Goal: Find specific page/section: Find specific page/section

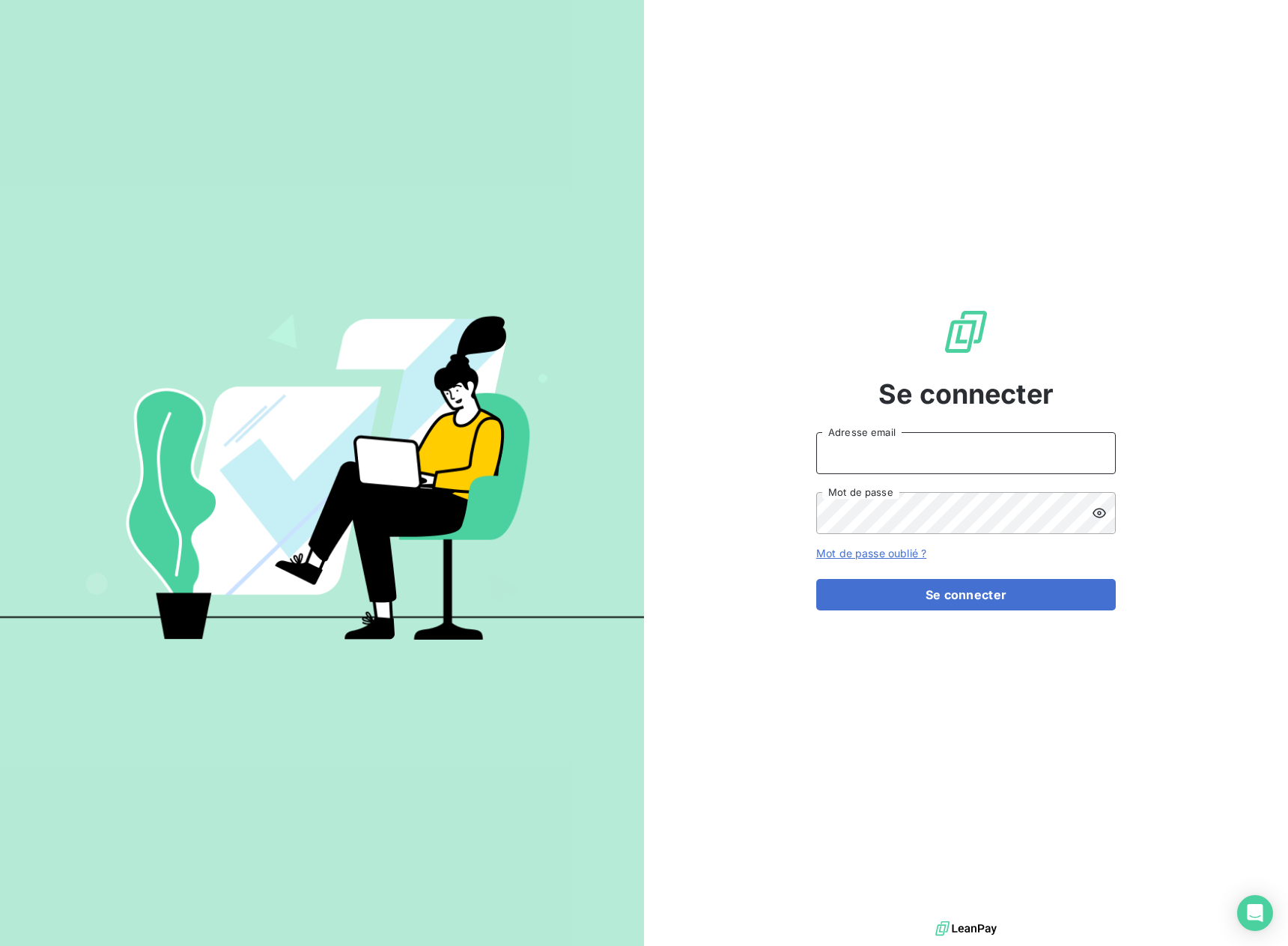
click at [864, 461] on input "Adresse email" at bounding box center [966, 453] width 300 height 42
click at [867, 436] on input "Adresse email" at bounding box center [966, 453] width 300 height 42
type input "[EMAIL_ADDRESS][DOMAIN_NAME]"
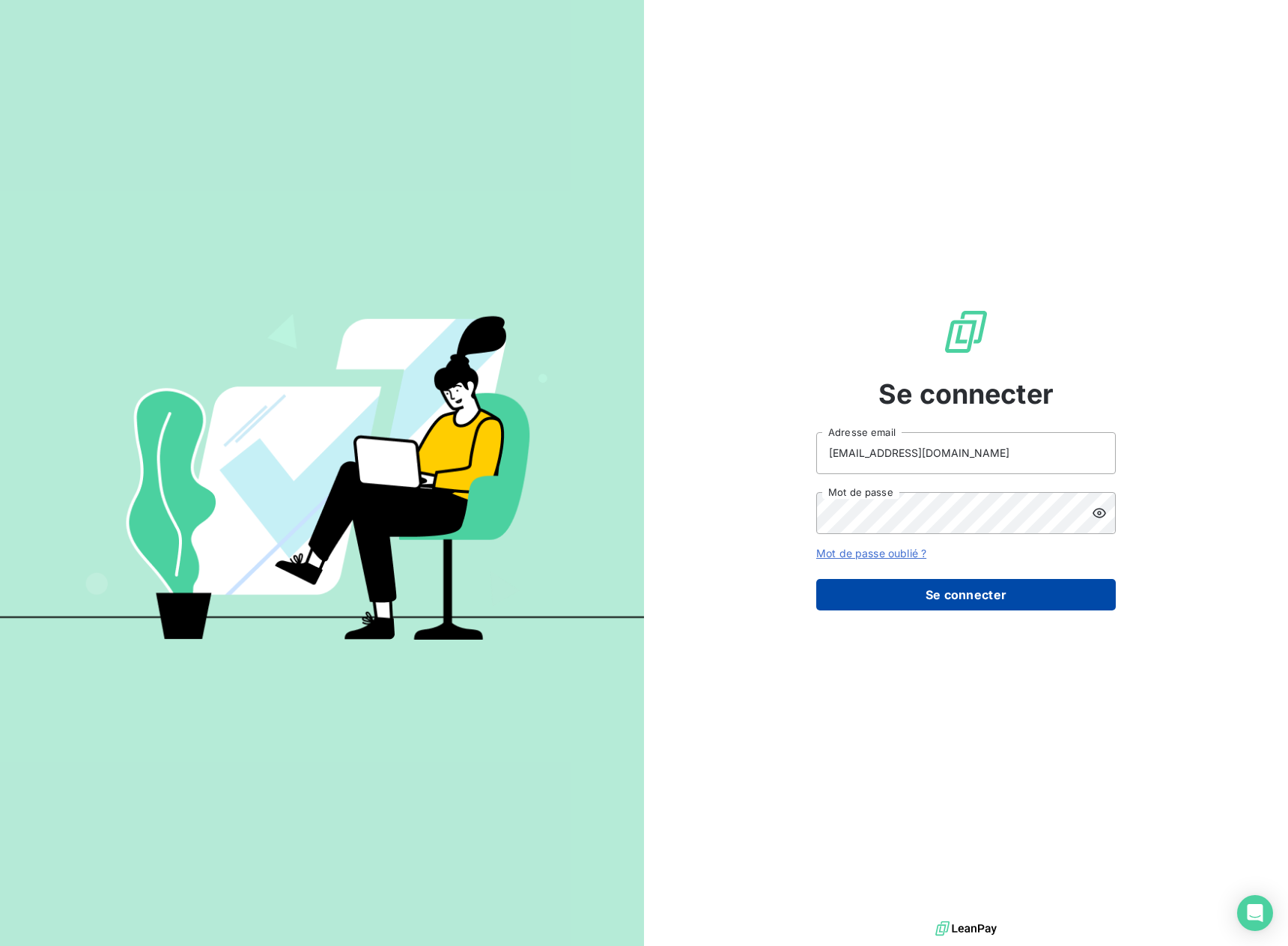
click at [980, 588] on button "Se connecter" at bounding box center [966, 594] width 300 height 31
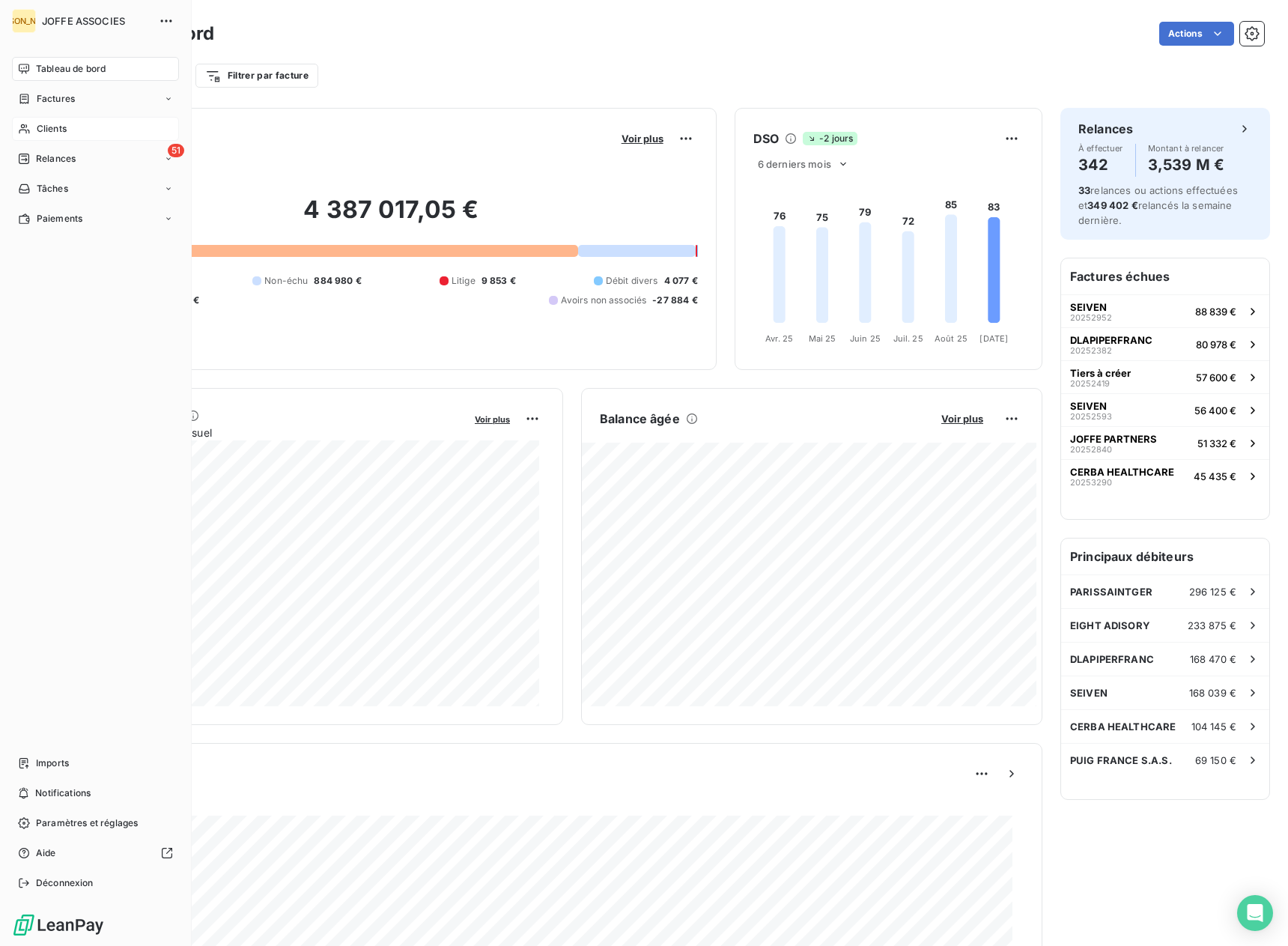
click at [50, 124] on span "Clients" at bounding box center [52, 129] width 30 height 13
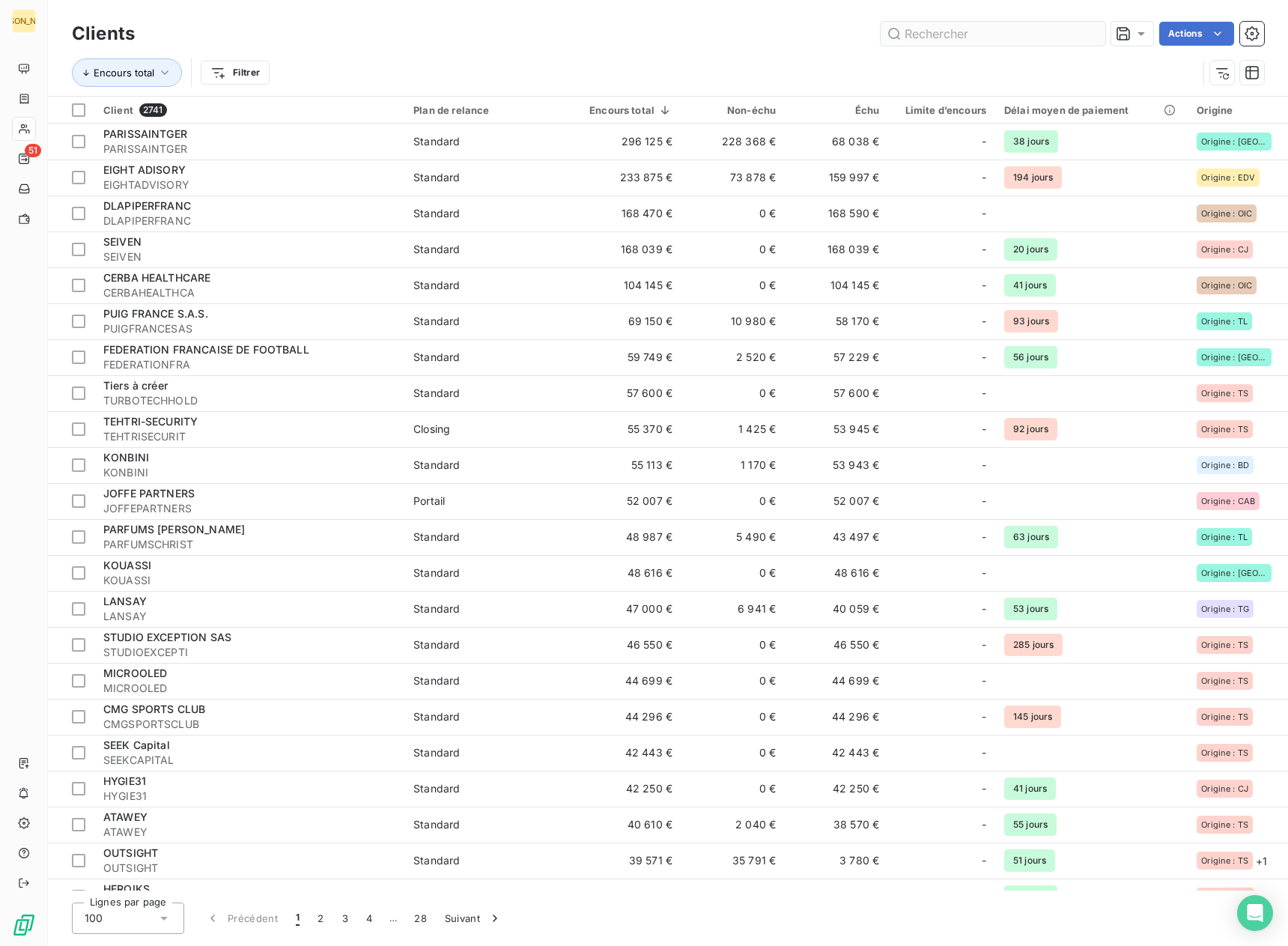
click at [925, 27] on input "text" at bounding box center [992, 34] width 225 height 24
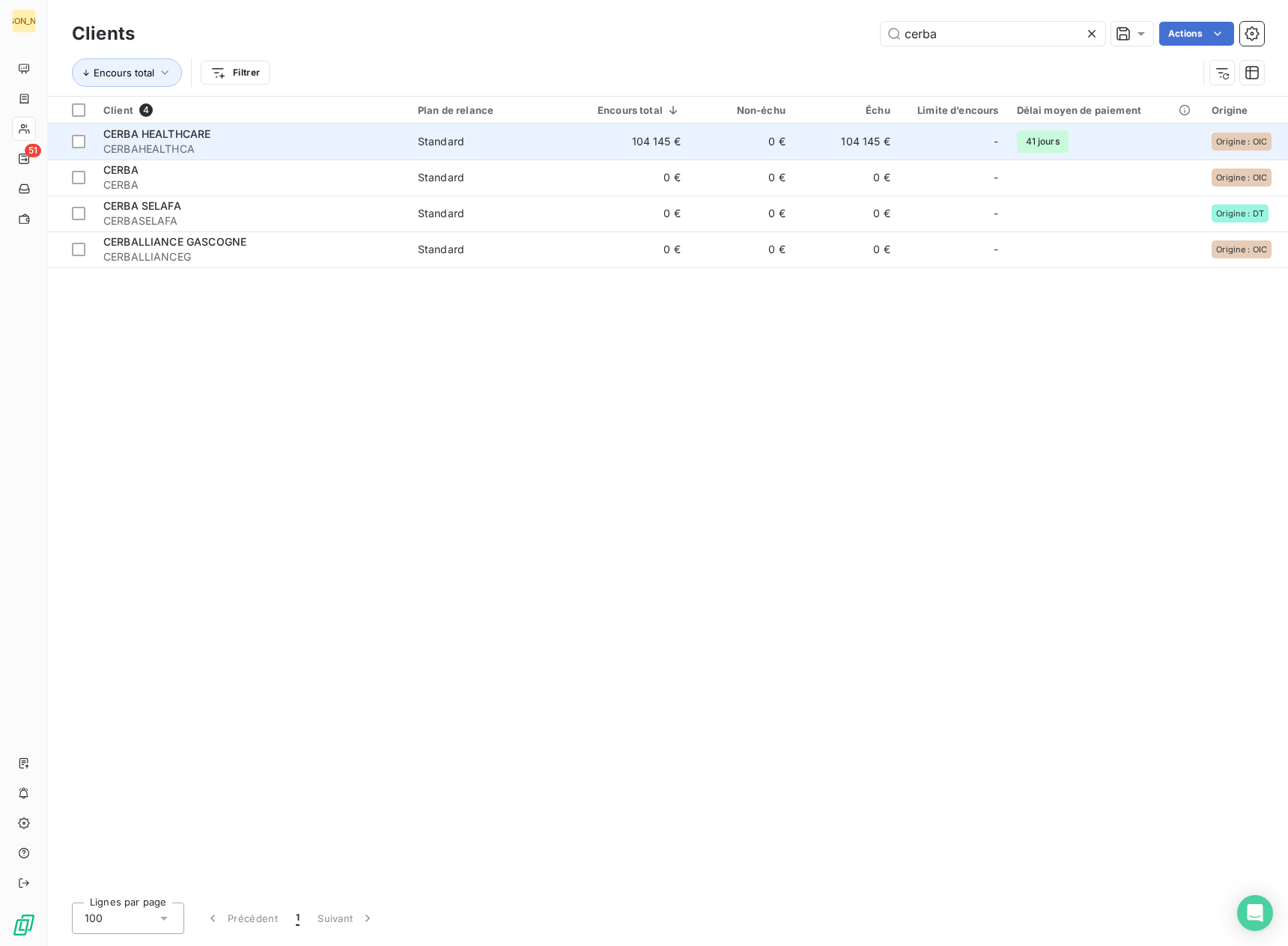
type input "cerba"
click at [839, 151] on td "104 145 €" at bounding box center [847, 142] width 105 height 36
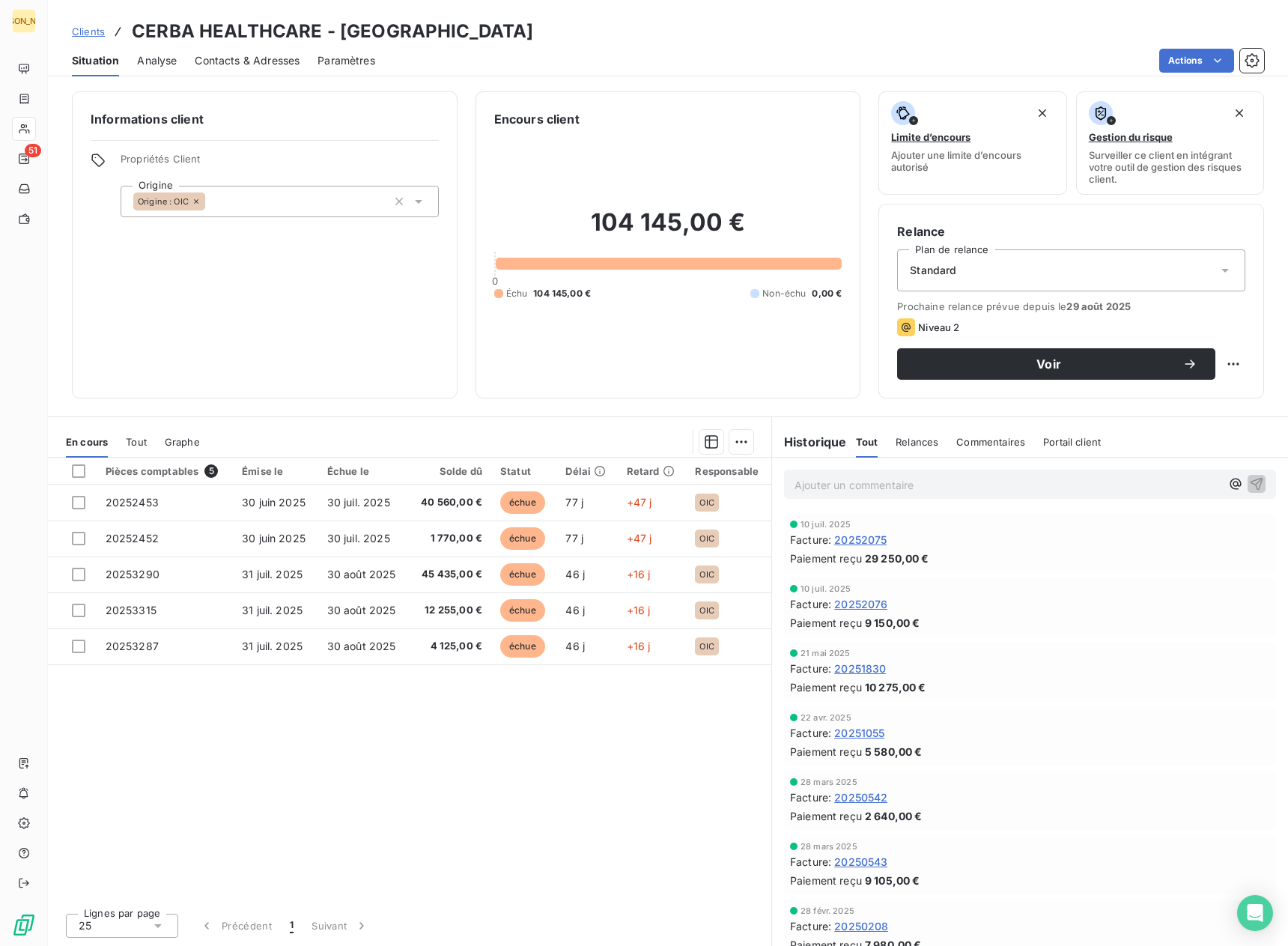
click at [85, 31] on span "Clients" at bounding box center [88, 31] width 33 height 12
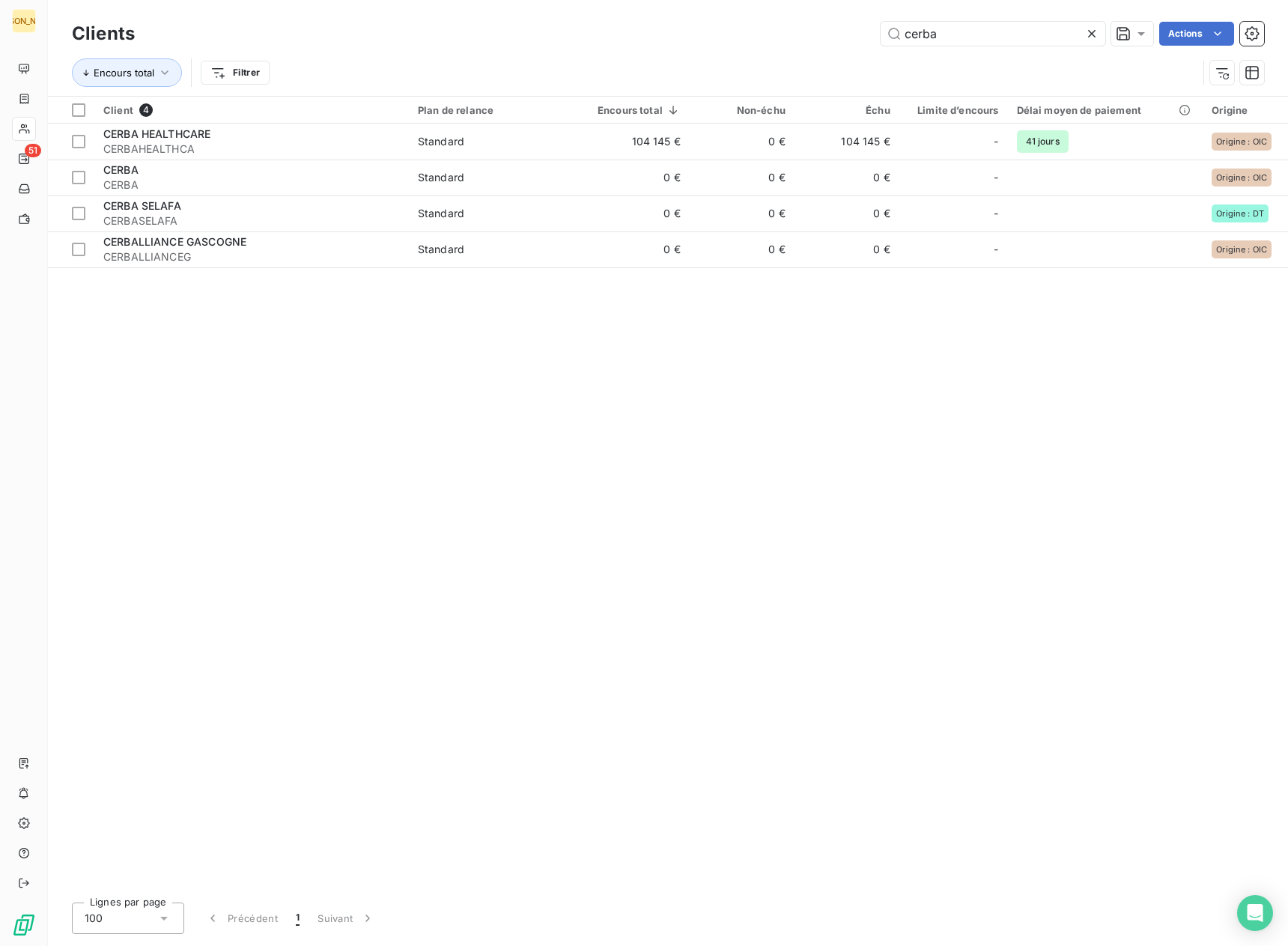
drag, startPoint x: 948, startPoint y: 35, endPoint x: 825, endPoint y: 21, distance: 123.8
click at [815, 32] on div "cerba Actions" at bounding box center [708, 34] width 1111 height 24
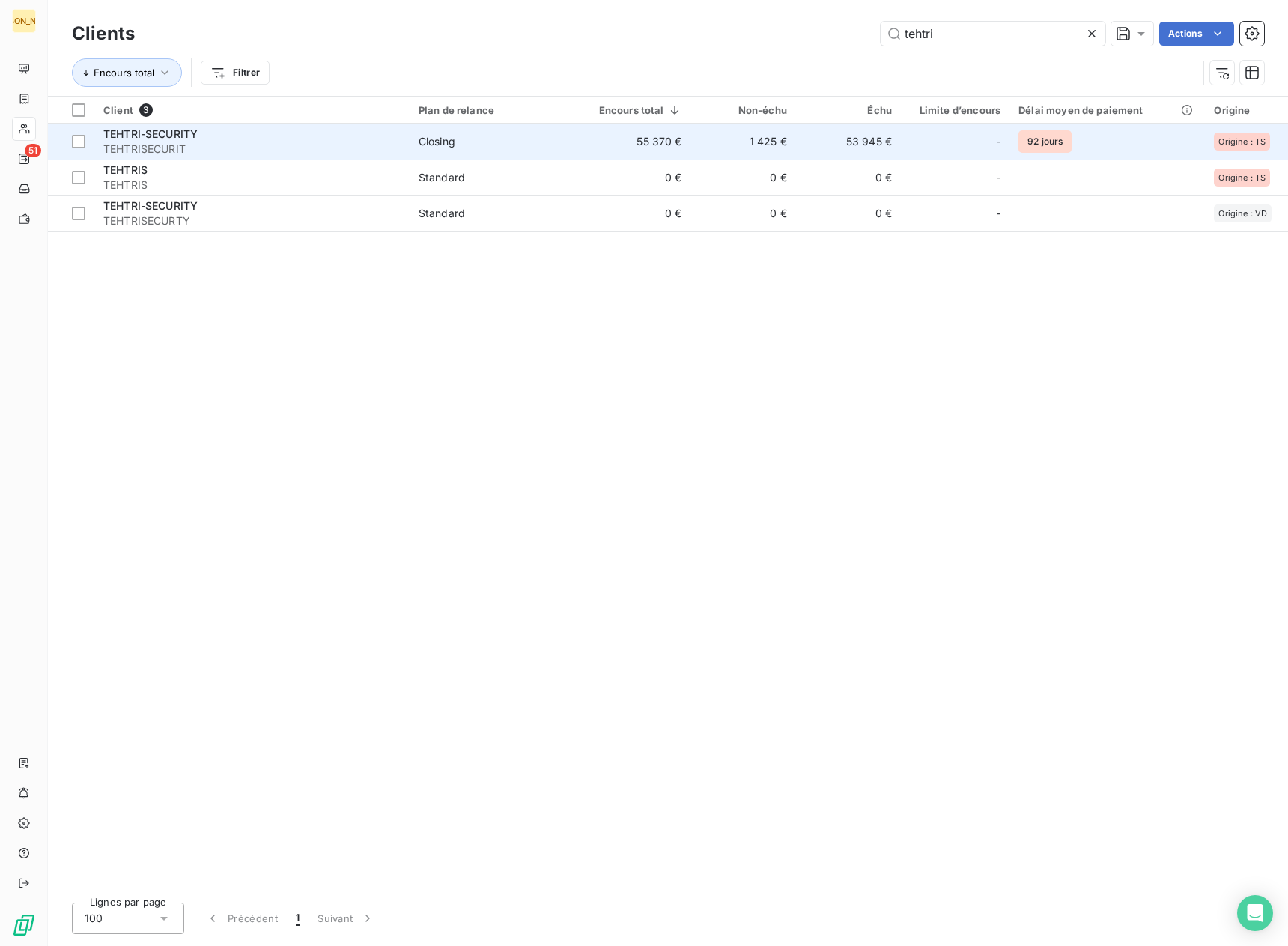
type input "tehtri"
click at [691, 147] on td "1 425 €" at bounding box center [744, 142] width 105 height 36
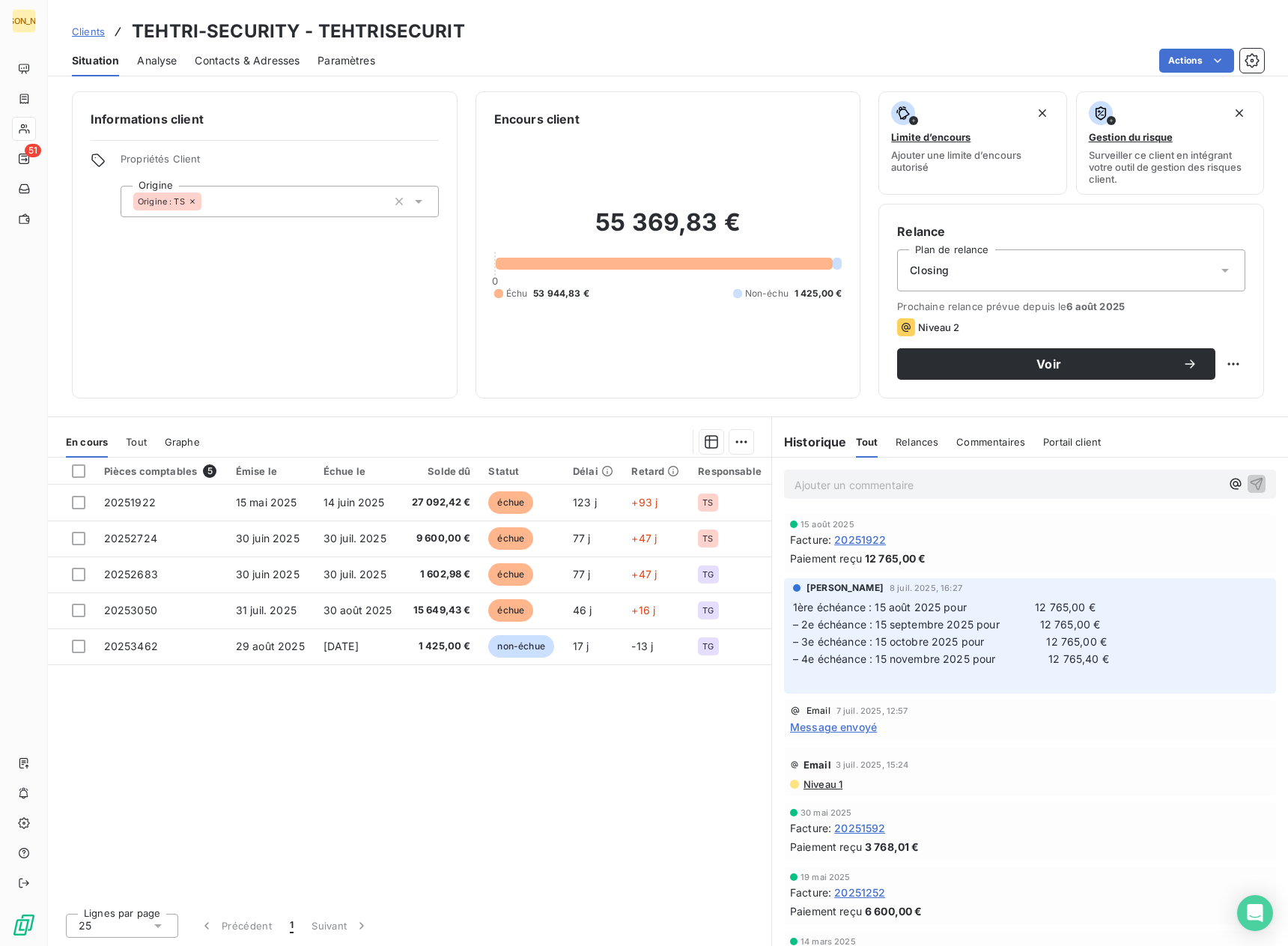
click at [75, 28] on span "Clients" at bounding box center [88, 31] width 33 height 12
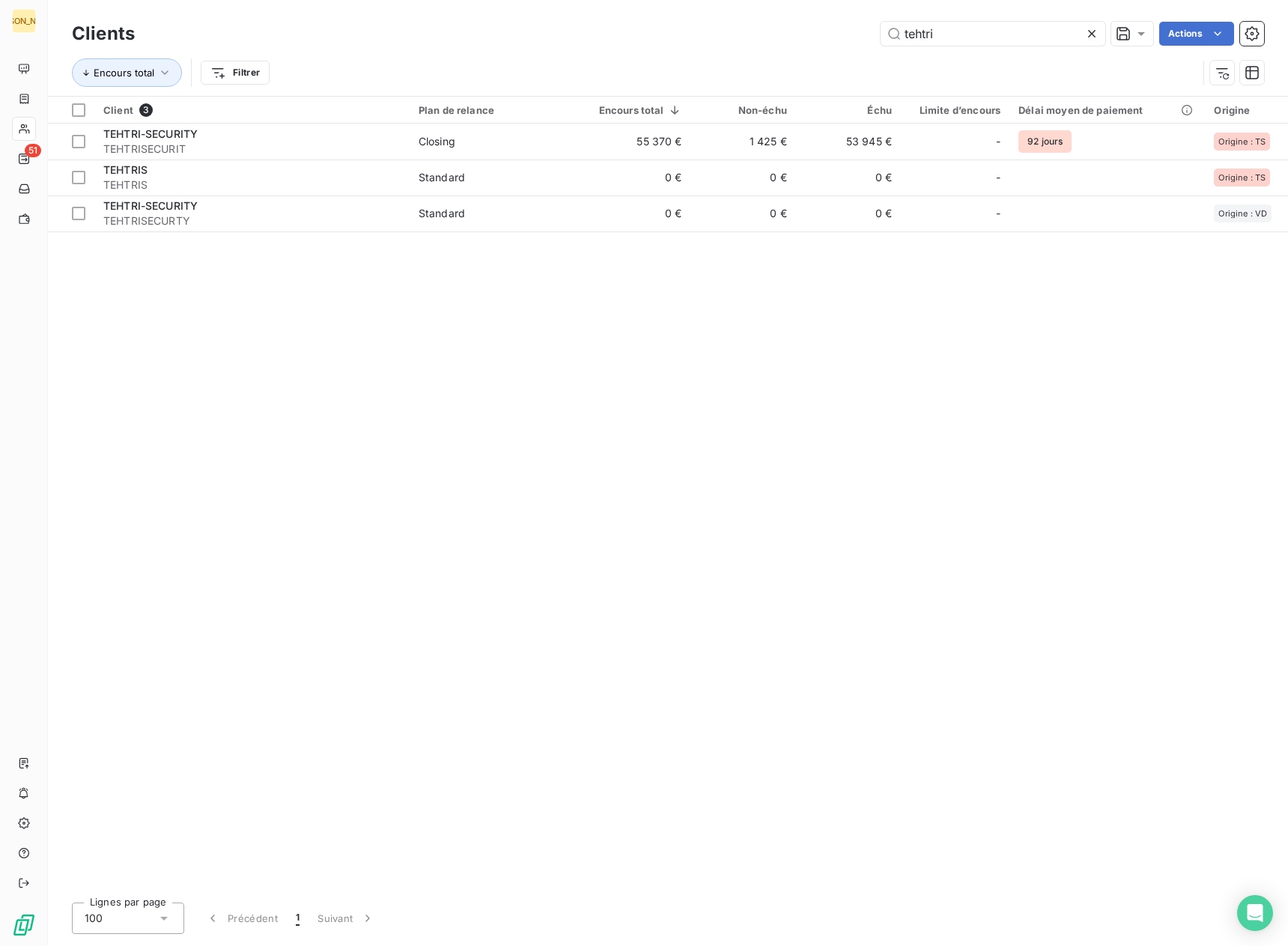
drag, startPoint x: 955, startPoint y: 35, endPoint x: 804, endPoint y: 28, distance: 151.2
click at [804, 28] on div "tehtri Actions" at bounding box center [708, 34] width 1111 height 24
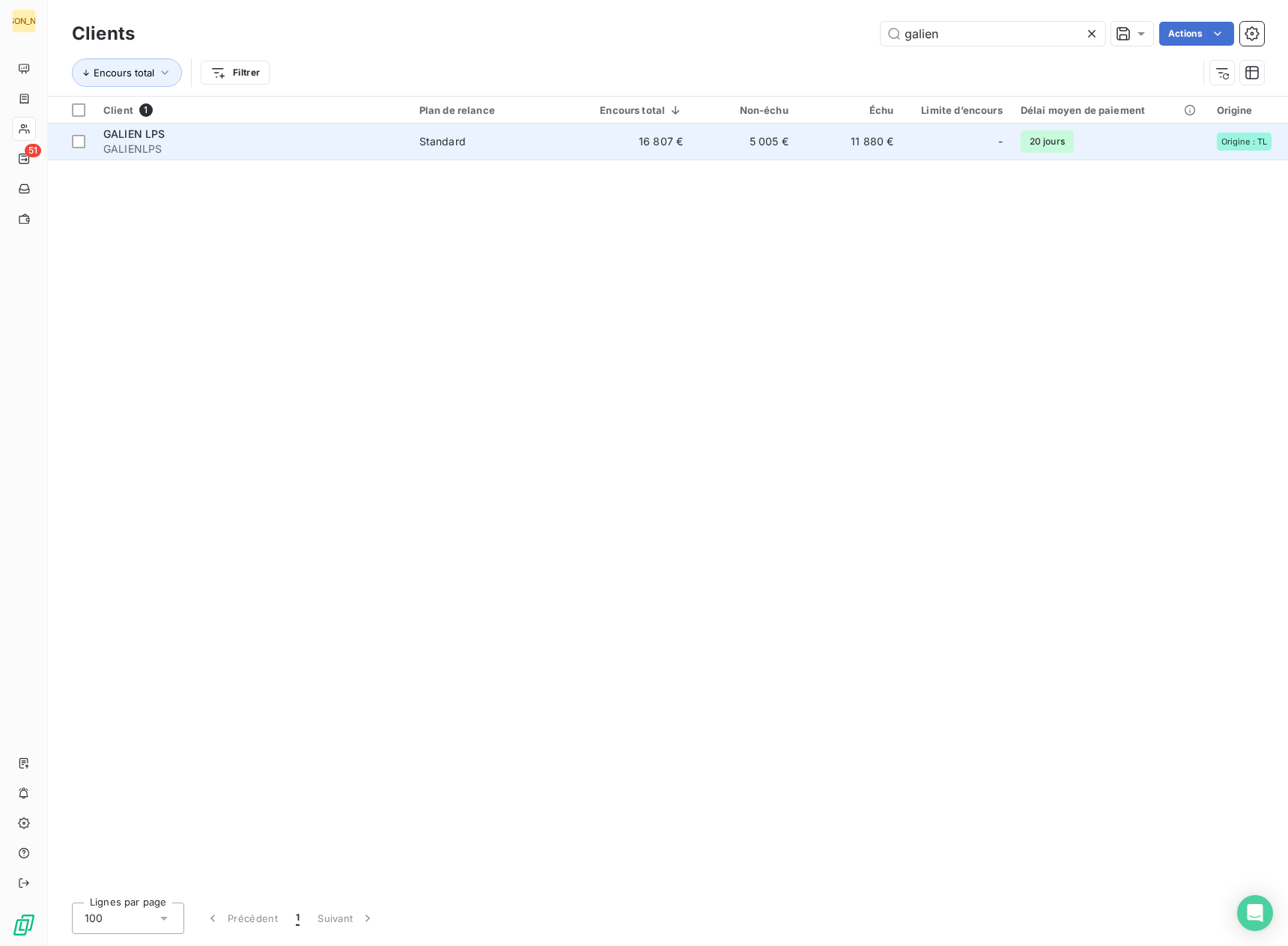
type input "galien"
click at [648, 144] on td "16 807 €" at bounding box center [637, 142] width 111 height 36
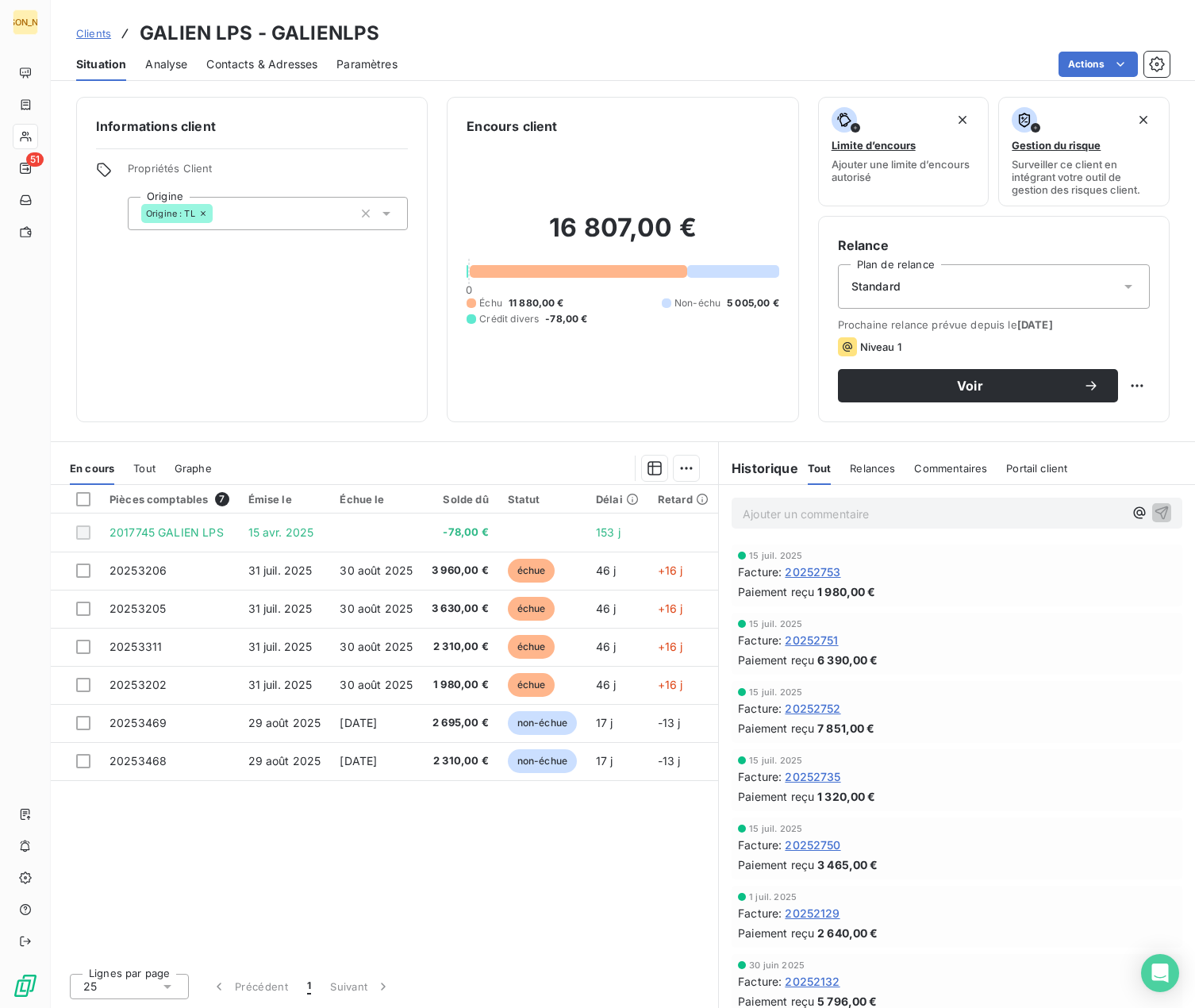
click at [86, 33] on span "Clients" at bounding box center [94, 33] width 35 height 13
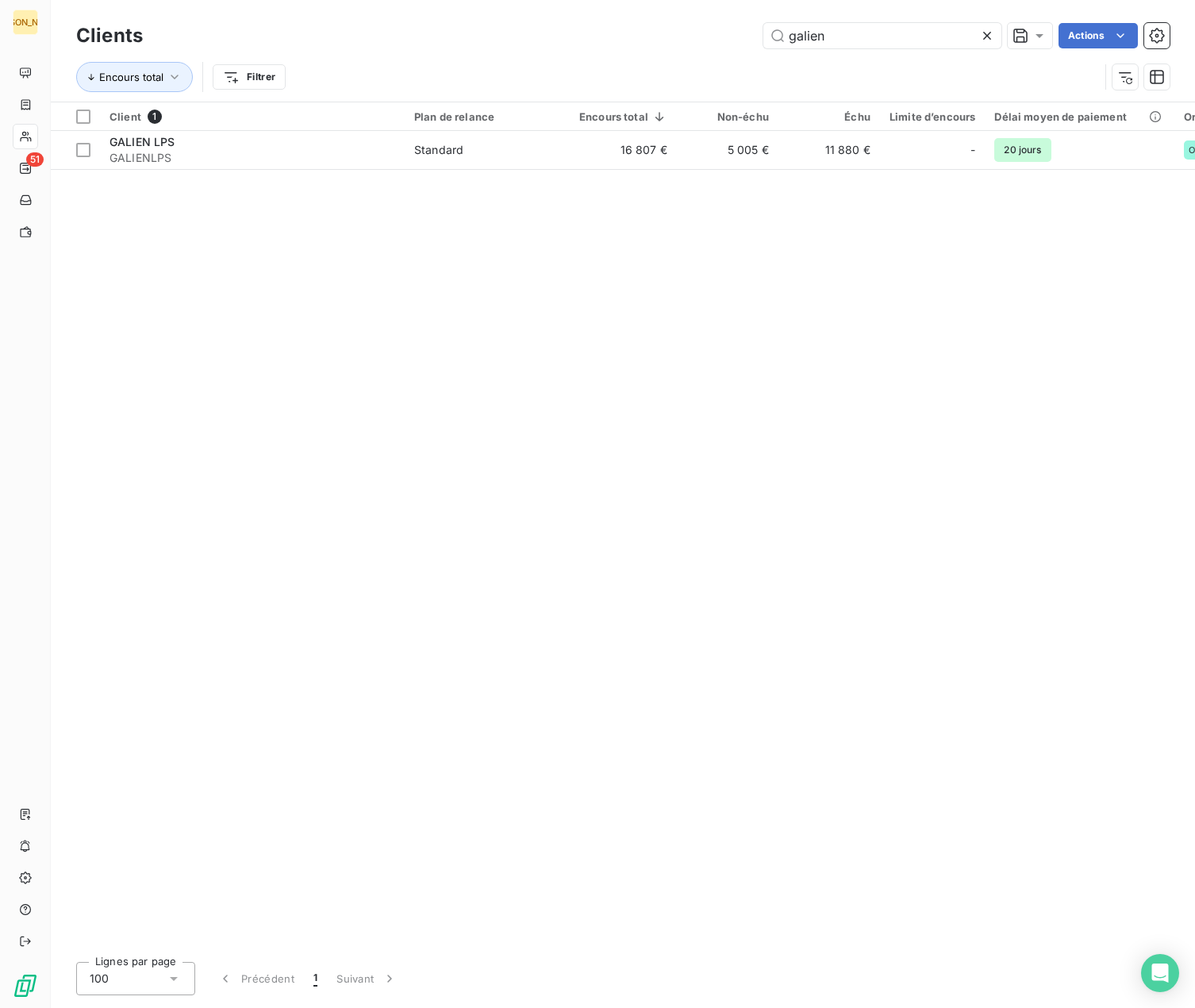
drag, startPoint x: 835, startPoint y: 38, endPoint x: 703, endPoint y: 22, distance: 133.0
click at [703, 22] on div "Clients galien Actions" at bounding box center [623, 35] width 1093 height 33
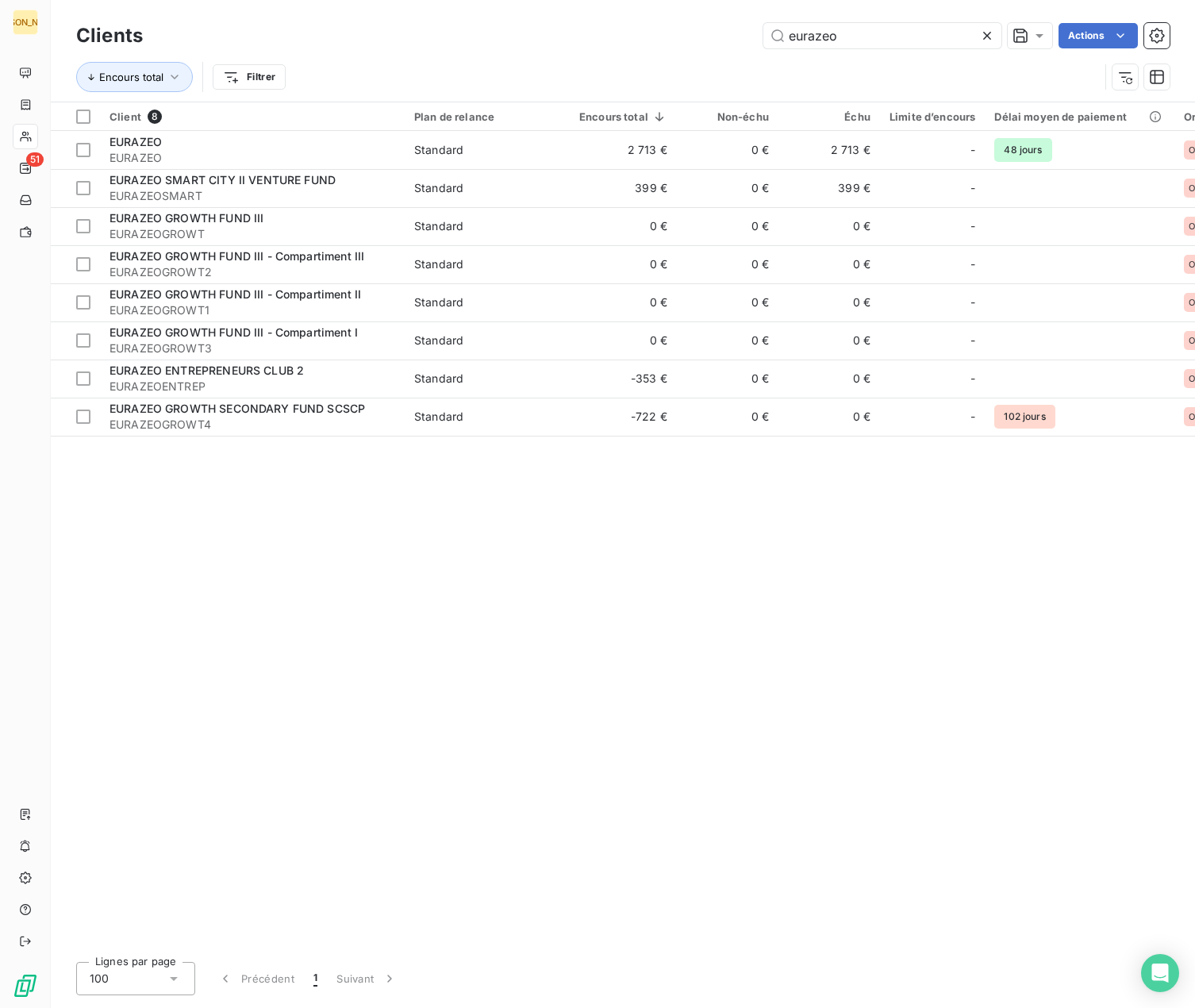
type input "eurazeo"
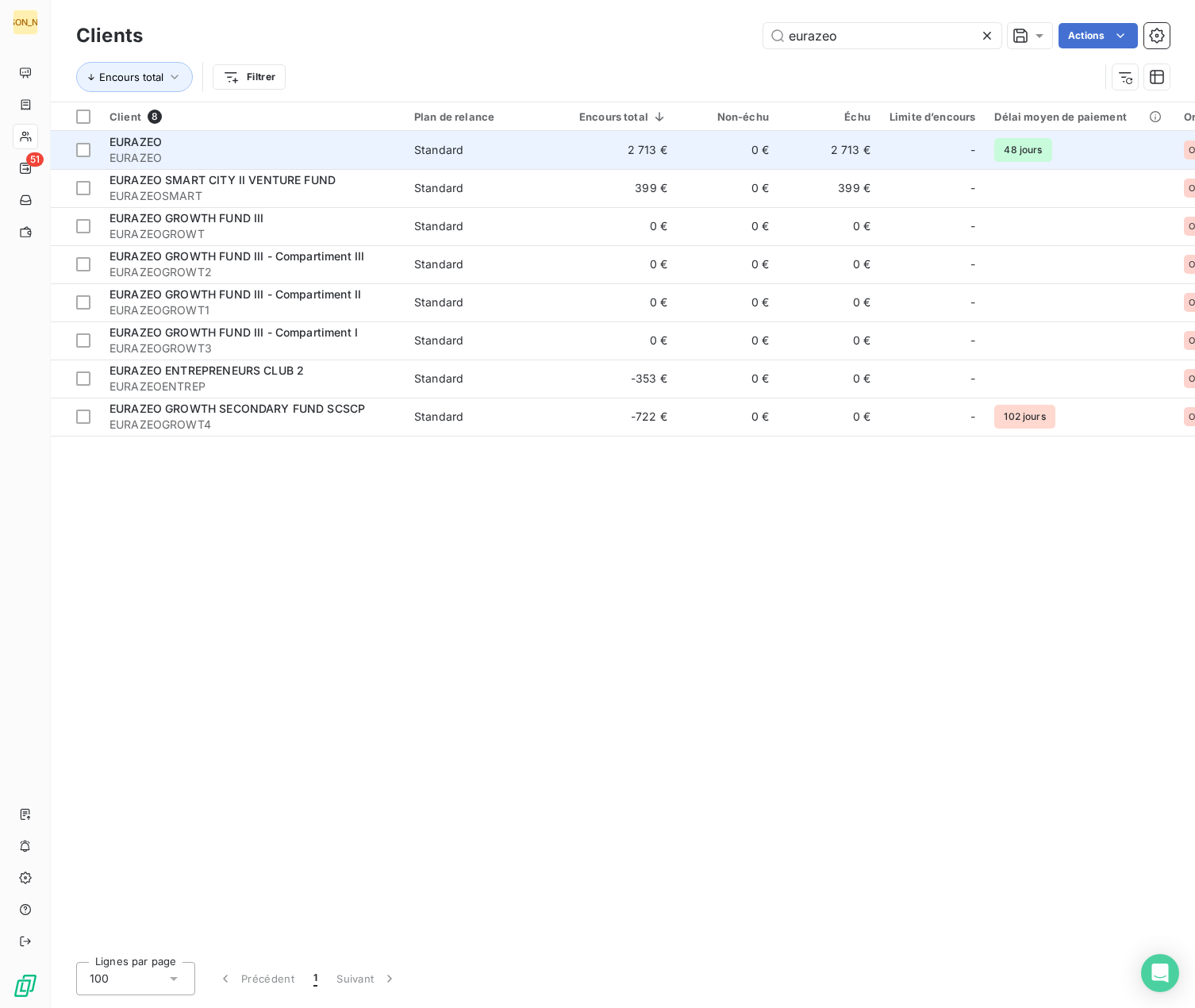
click at [389, 146] on div "EURAZEO" at bounding box center [252, 142] width 286 height 16
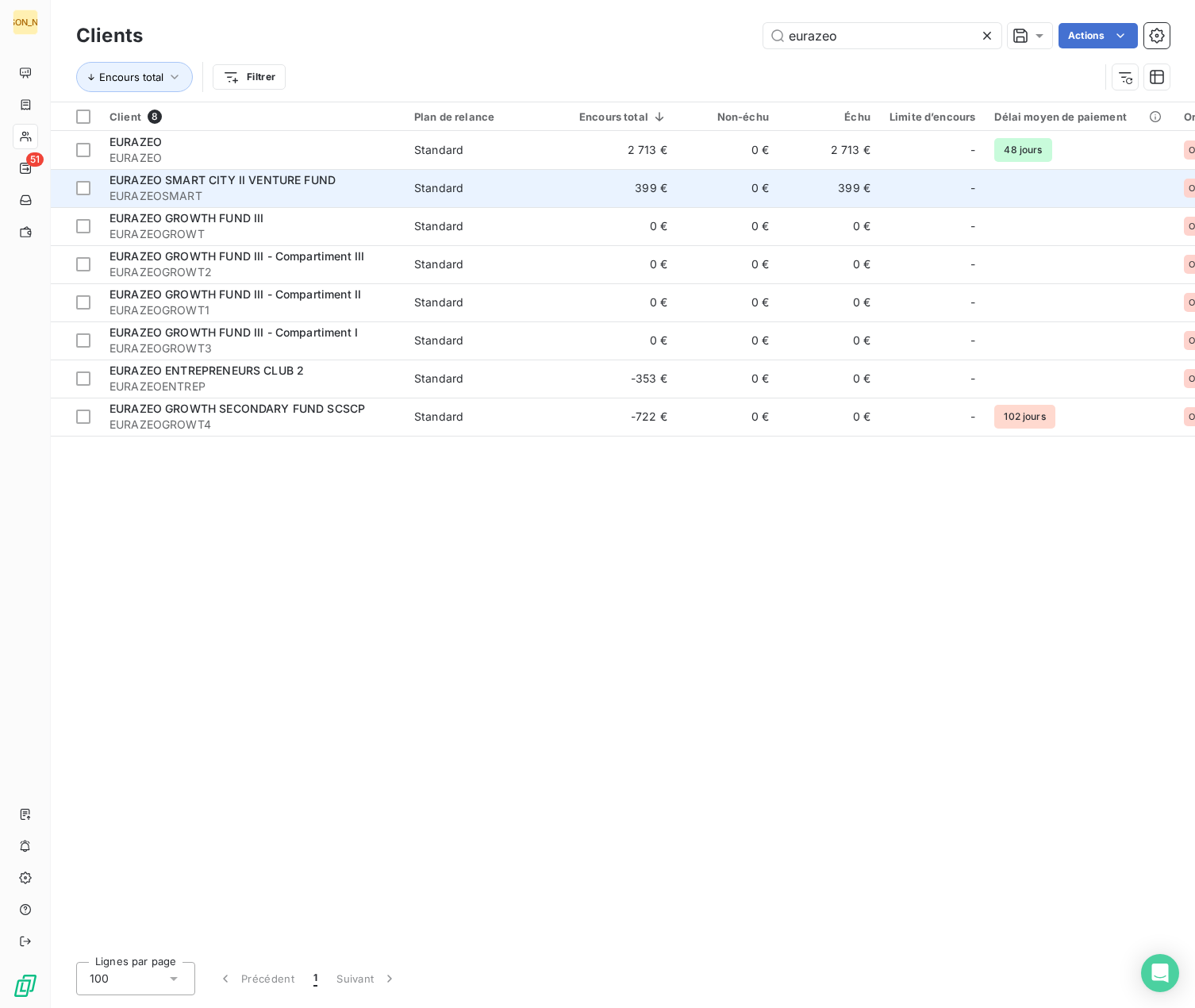
click at [412, 175] on td "Standard" at bounding box center [488, 188] width 165 height 38
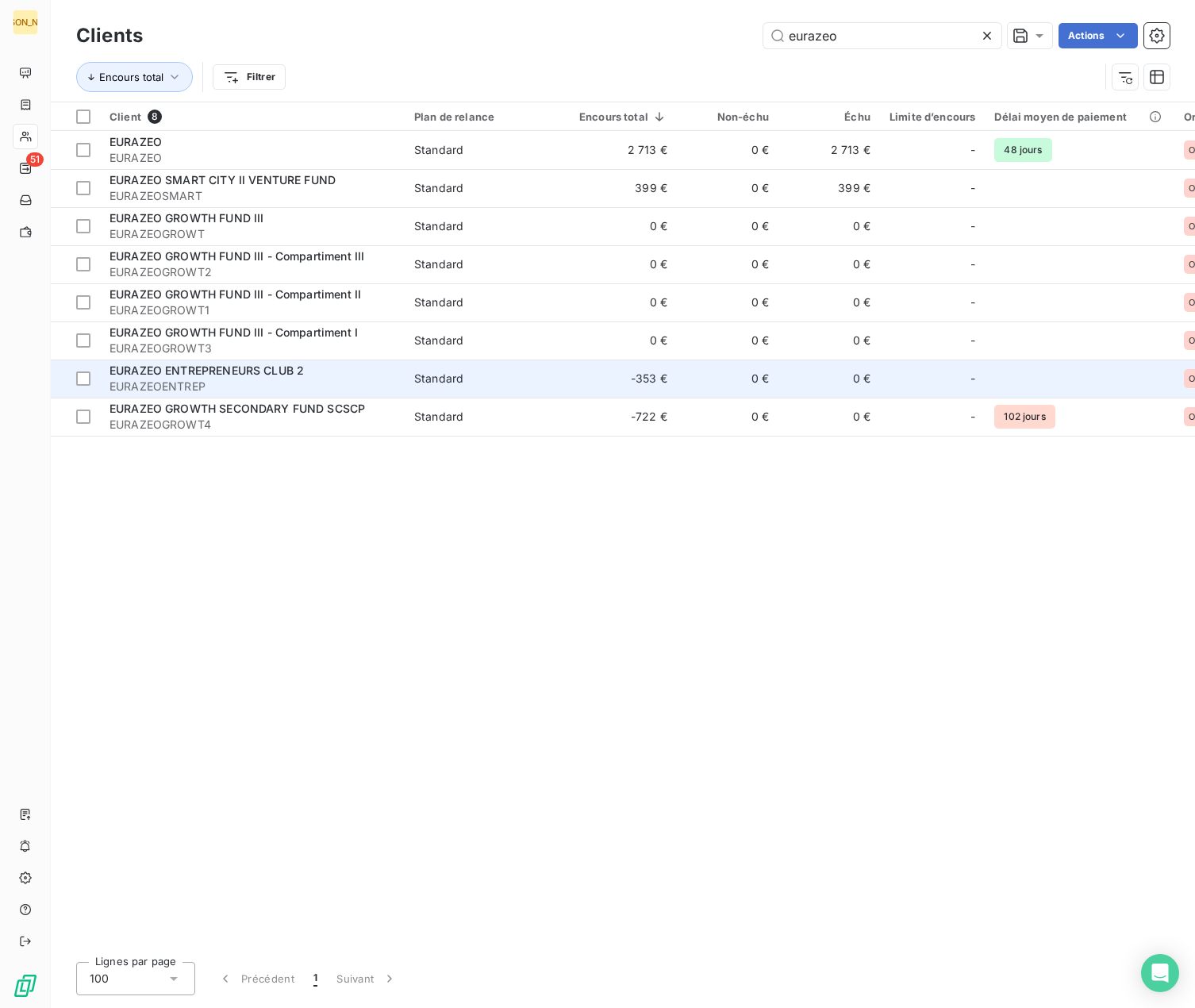
click at [330, 377] on div "EURAZEO ENTREPRENEURS CLUB 2" at bounding box center [252, 371] width 286 height 16
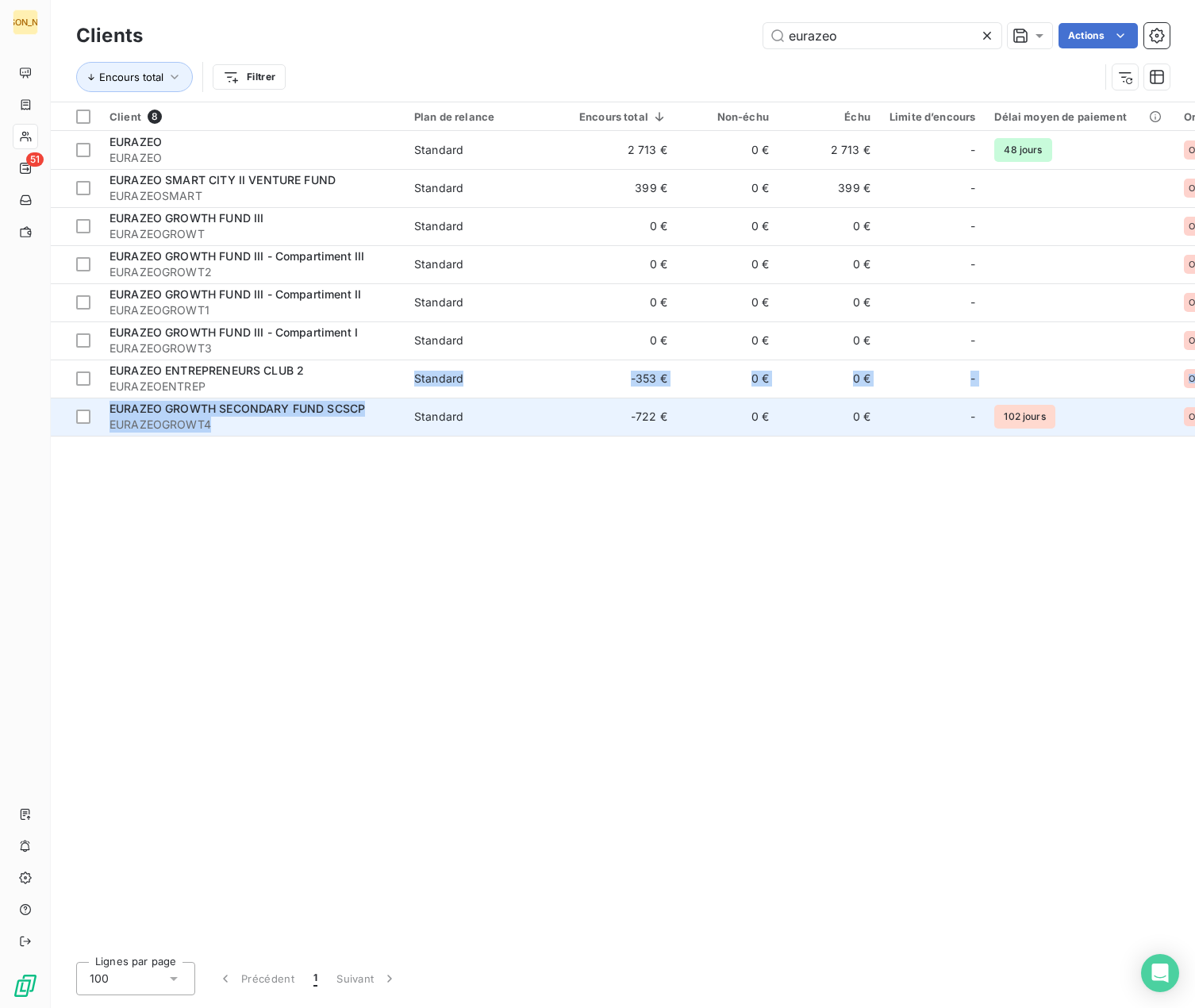
drag, startPoint x: 274, startPoint y: 396, endPoint x: 273, endPoint y: 418, distance: 22.0
click at [273, 418] on tbody "EURAZEO EURAZEO Standard 2 713 € 0 € 2 713 € - 48 jours Origine : TS EURAZEO SM…" at bounding box center [652, 284] width 1203 height 305
click at [309, 425] on span "EURAZEOGROWT4" at bounding box center [252, 424] width 286 height 16
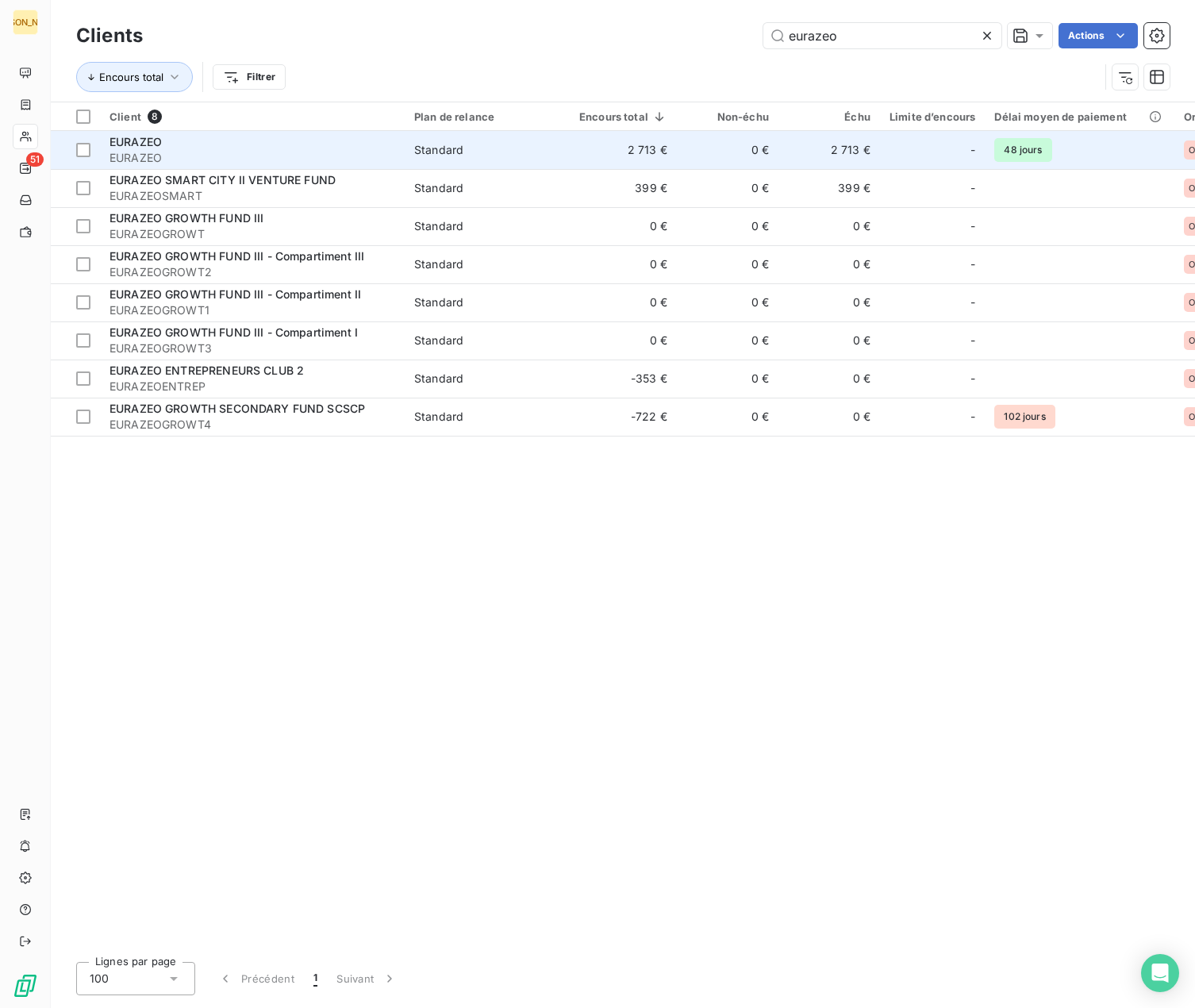
click at [435, 163] on td "Standard" at bounding box center [488, 150] width 165 height 38
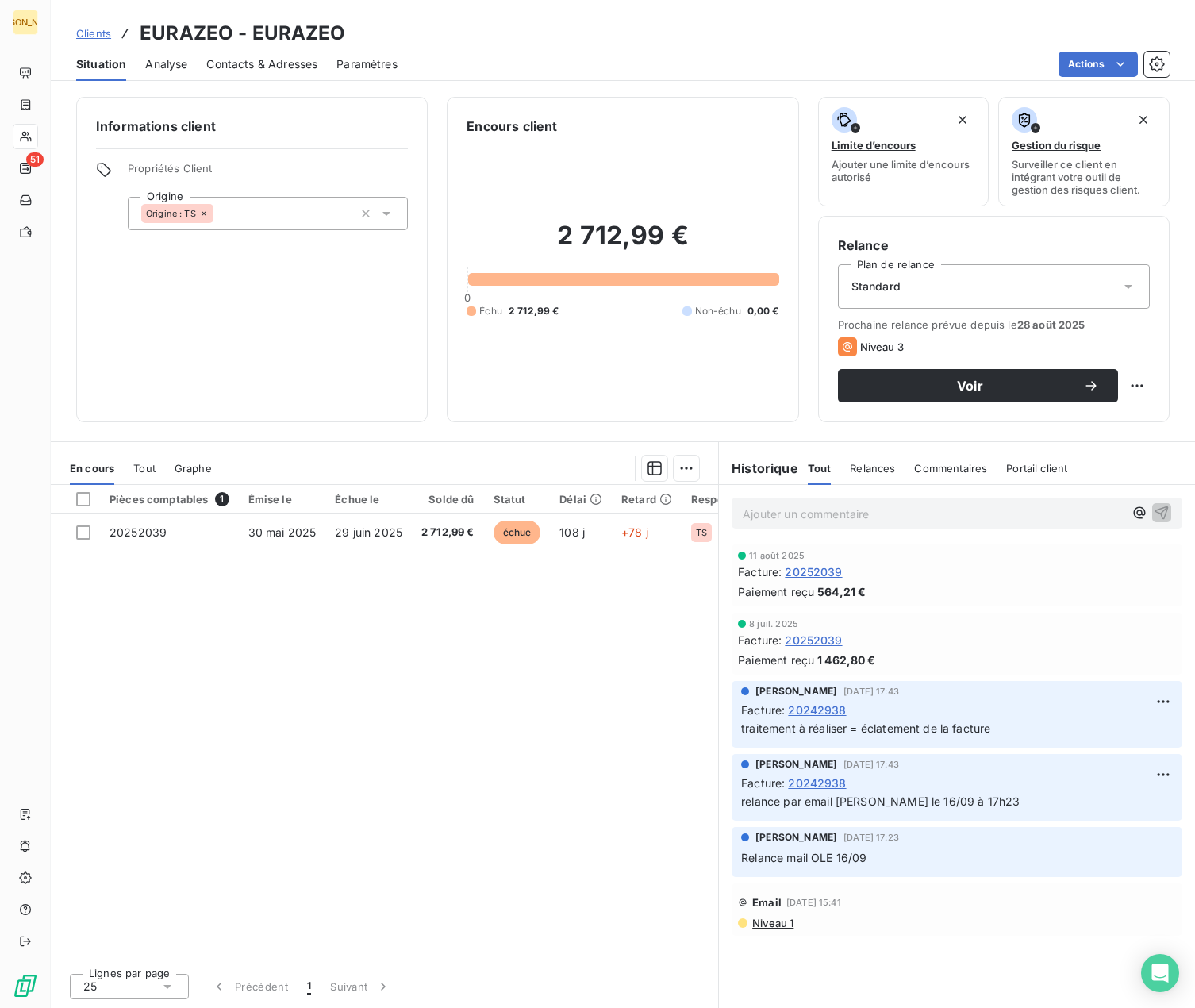
click at [92, 36] on span "Clients" at bounding box center [94, 33] width 35 height 13
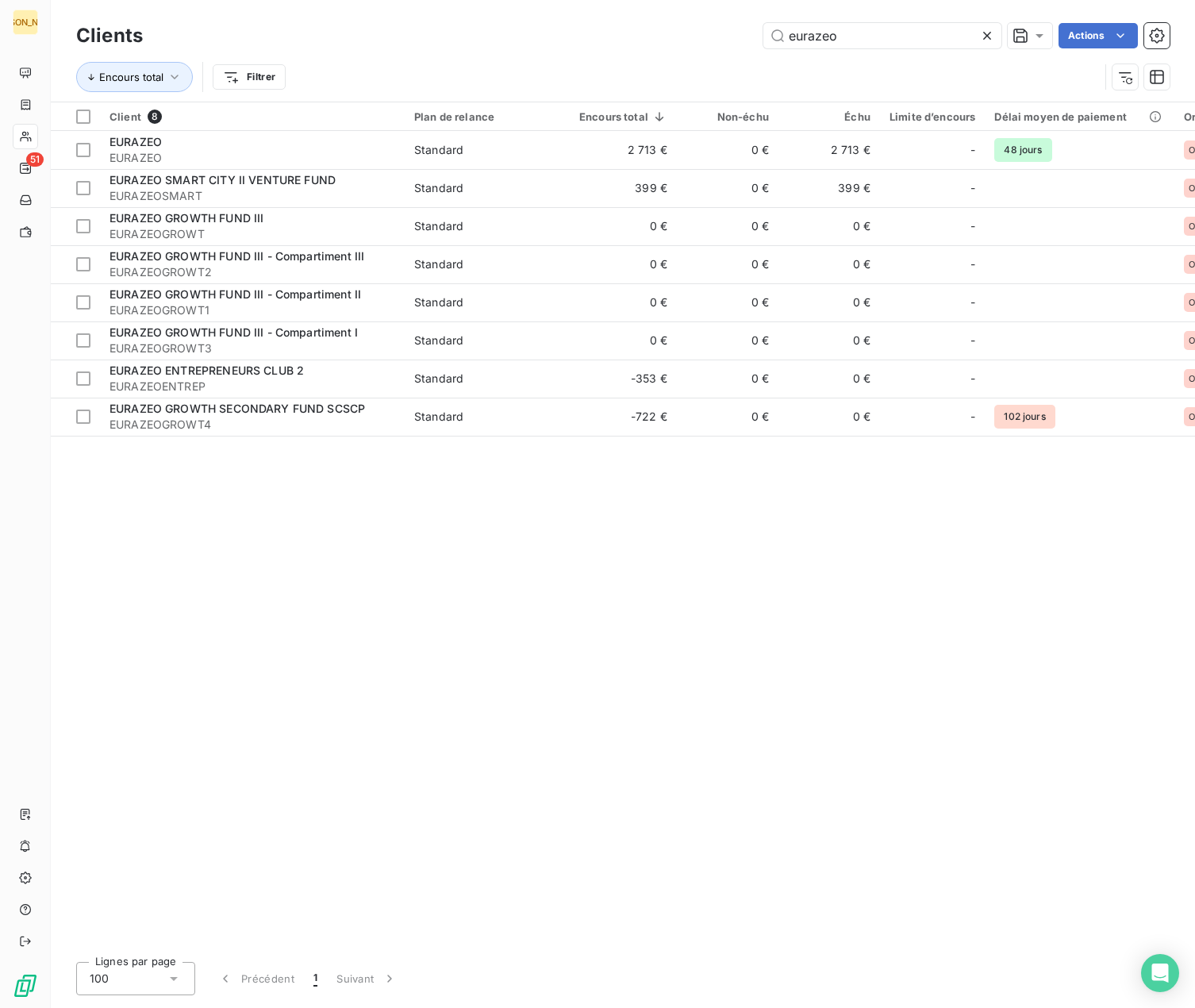
drag, startPoint x: 778, startPoint y: 33, endPoint x: 676, endPoint y: 26, distance: 102.2
click at [677, 31] on div "eurazeo Actions" at bounding box center [666, 36] width 1008 height 26
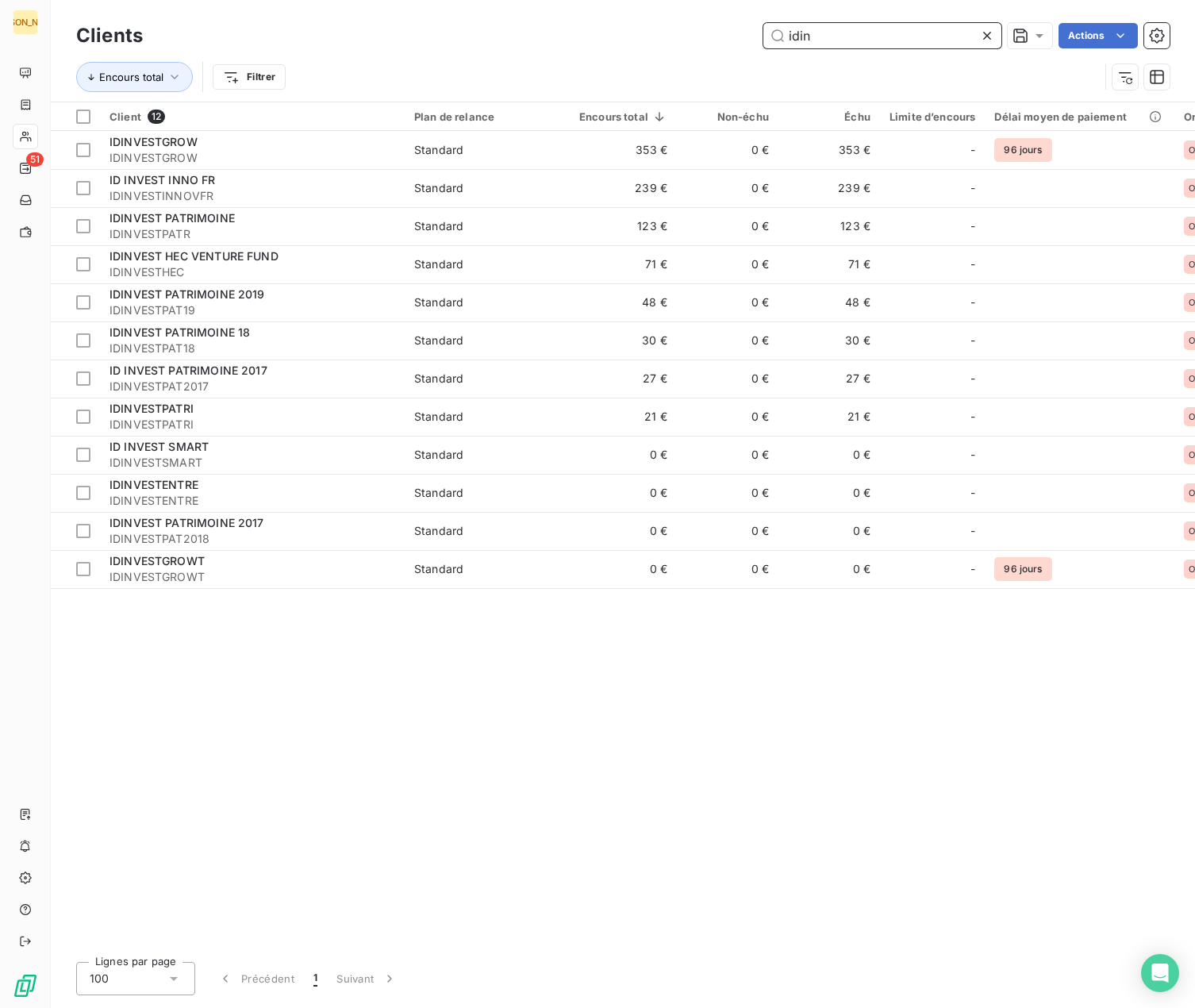
drag, startPoint x: 822, startPoint y: 26, endPoint x: 687, endPoint y: 27, distance: 135.0
click at [687, 27] on div "idin Actions" at bounding box center [666, 36] width 1008 height 26
type input "idinvest"
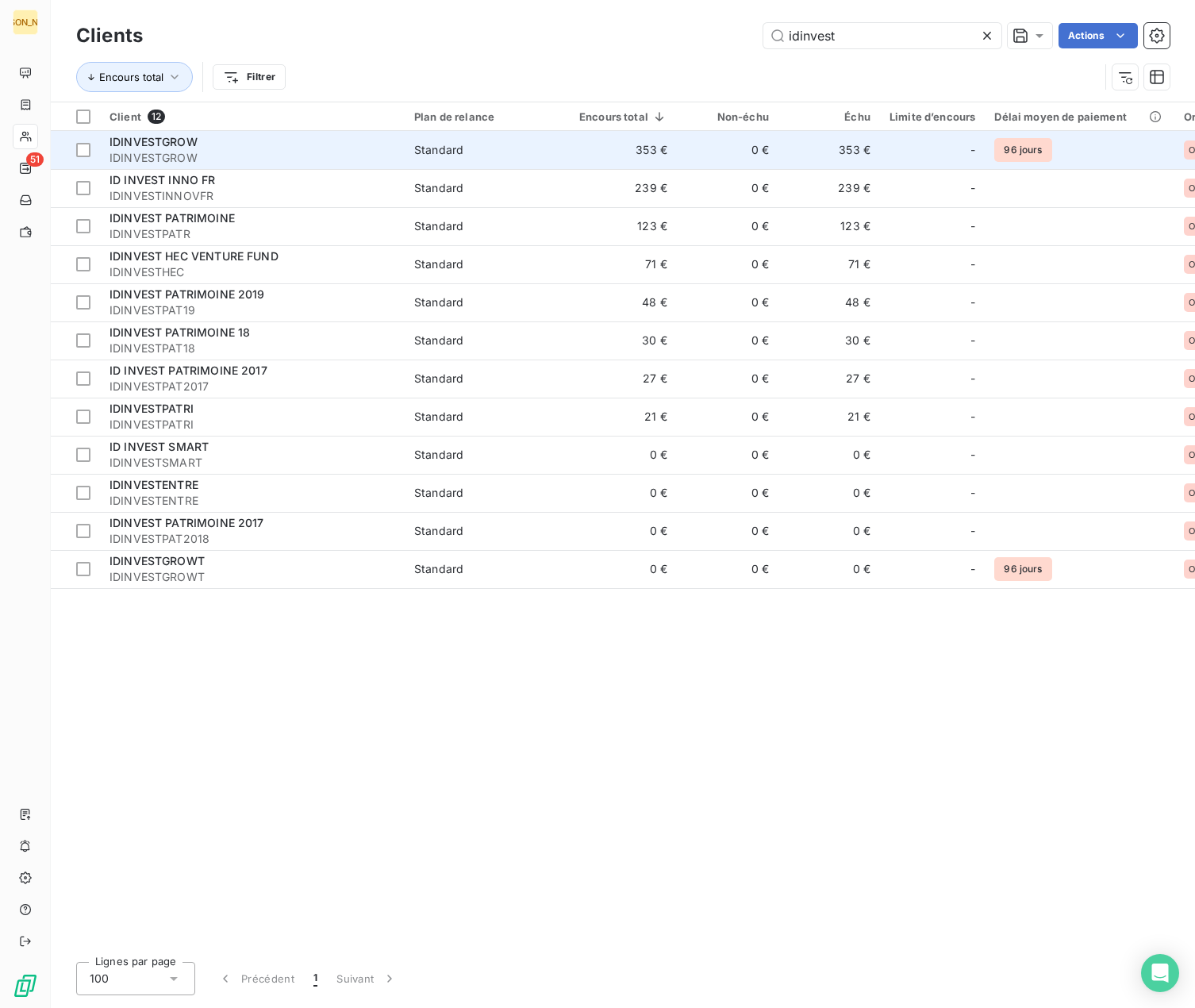
click at [344, 139] on div "IDINVESTGROW" at bounding box center [252, 142] width 286 height 16
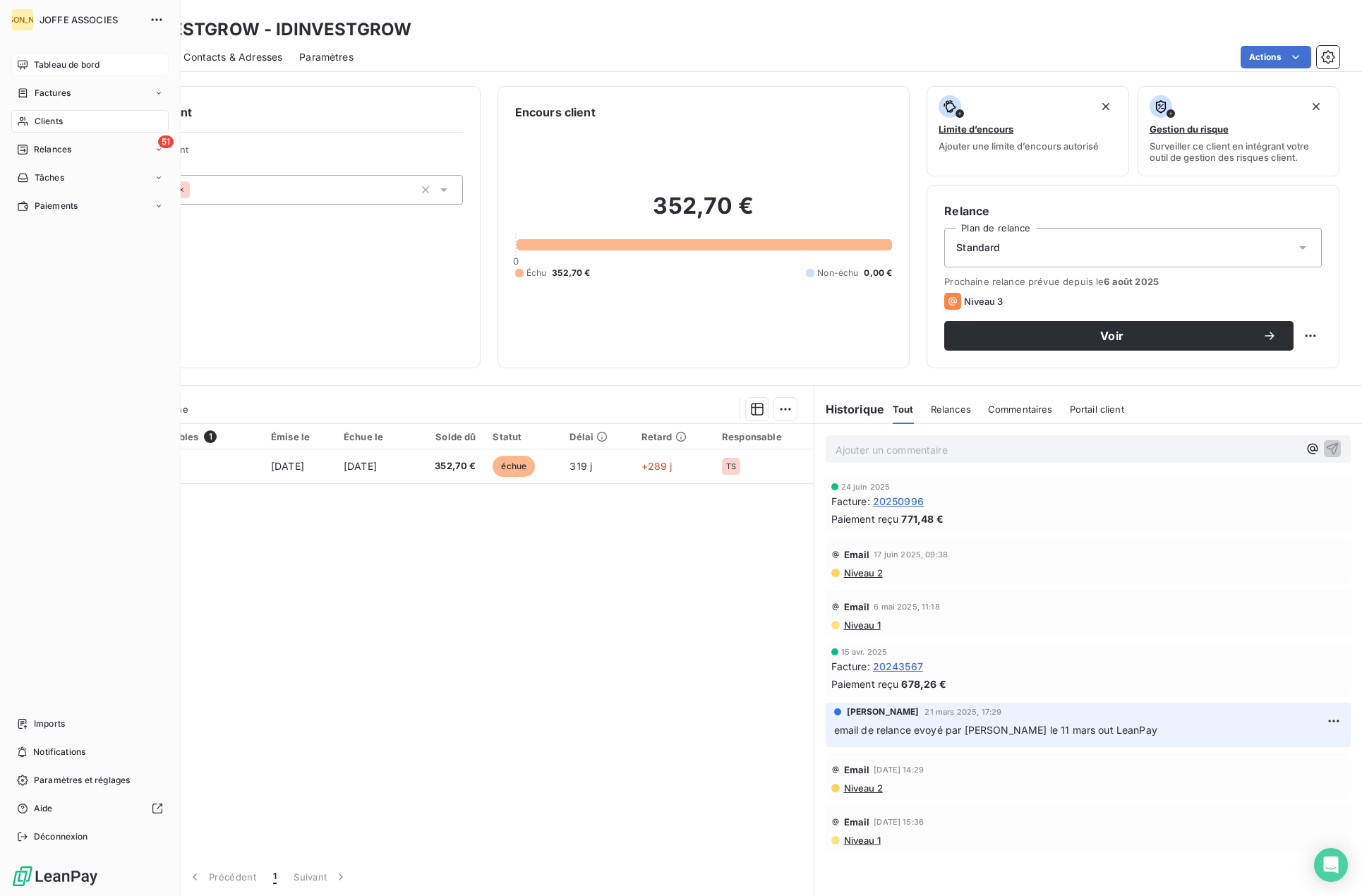
click at [47, 61] on span "Tableau de bord" at bounding box center [66, 65] width 66 height 12
